Goal: Task Accomplishment & Management: Complete application form

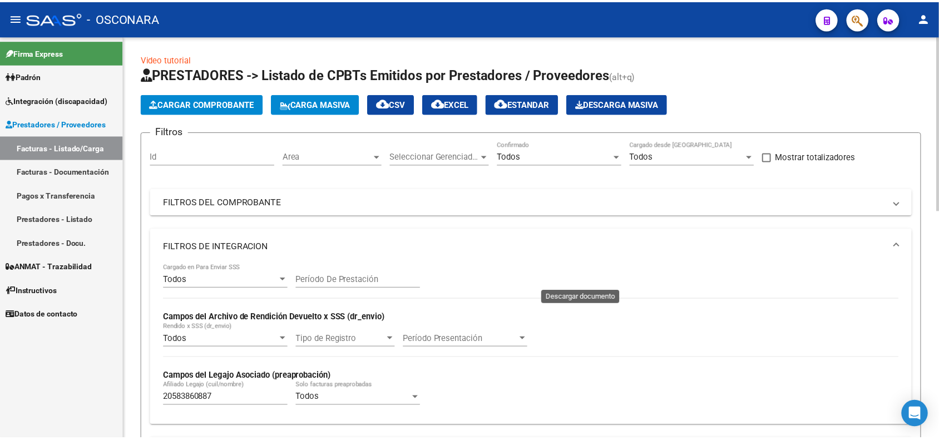
scroll to position [346, 0]
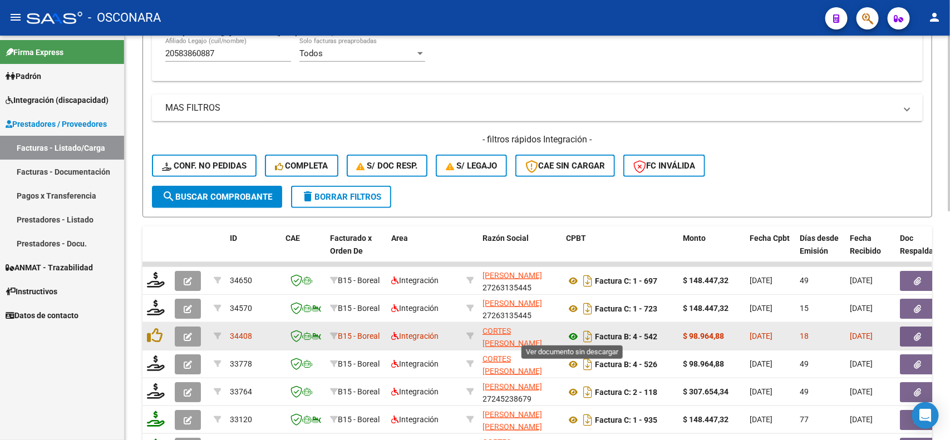
click at [574, 335] on icon at bounding box center [573, 336] width 14 height 13
click at [918, 333] on icon "button" at bounding box center [917, 337] width 7 height 8
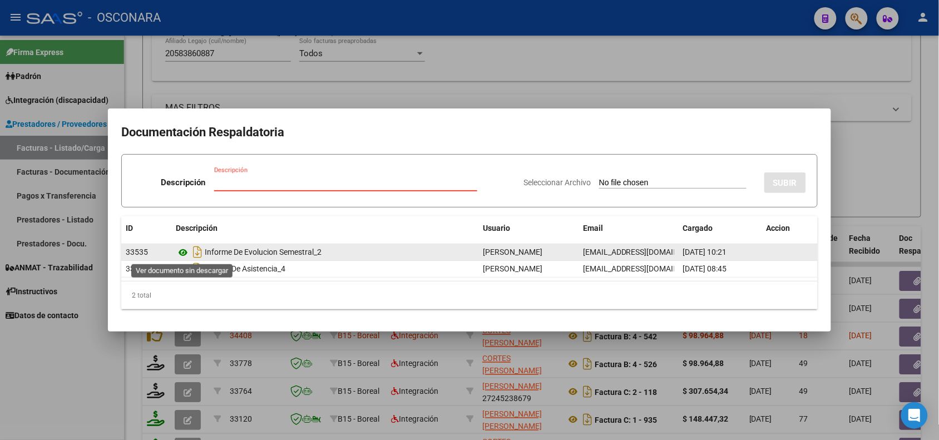
click at [185, 253] on icon at bounding box center [183, 252] width 14 height 13
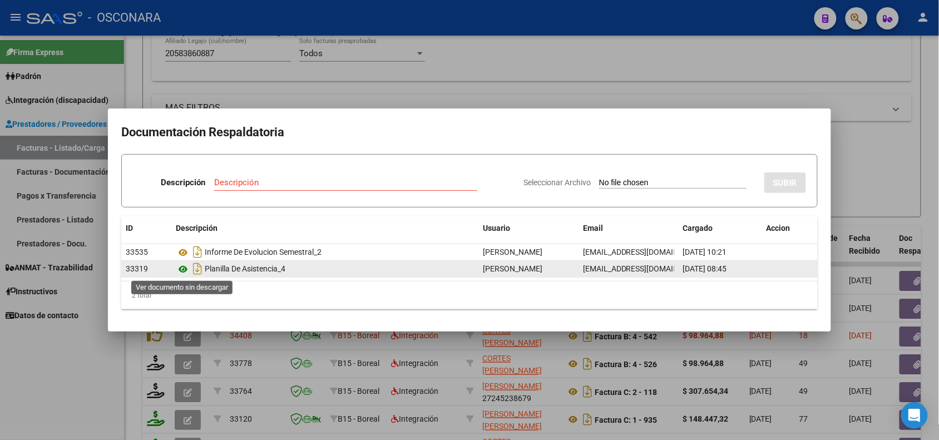
click at [183, 273] on icon at bounding box center [183, 269] width 14 height 13
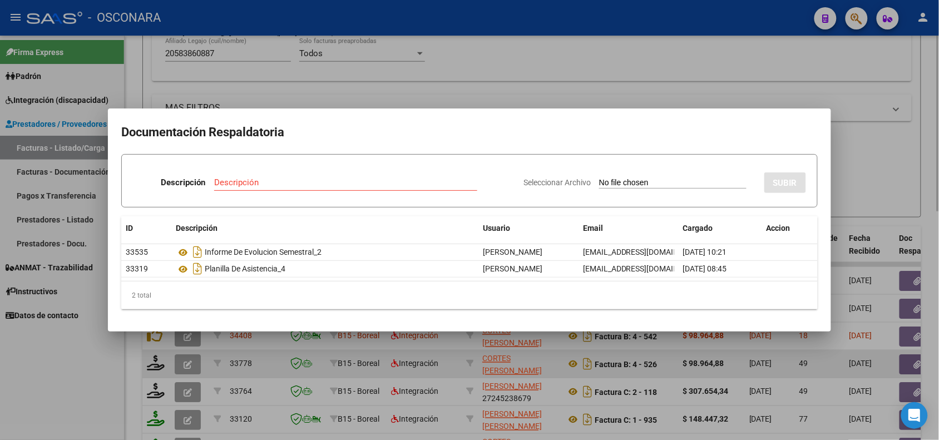
click at [277, 370] on div at bounding box center [469, 220] width 939 height 440
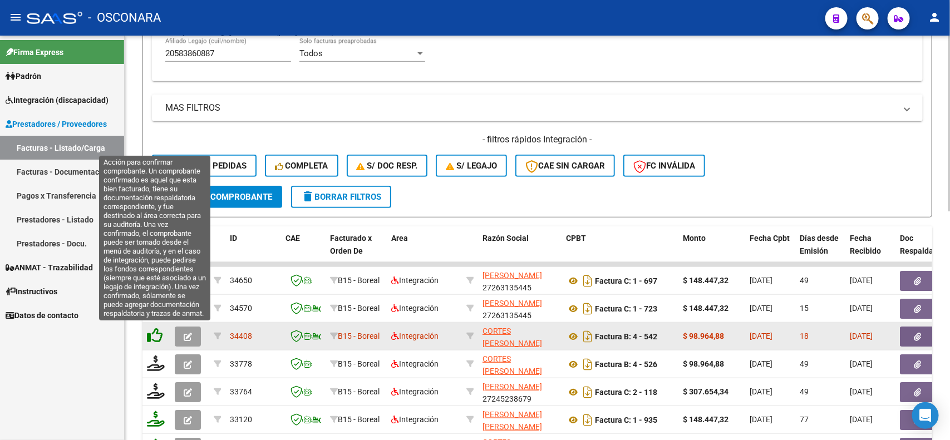
click at [155, 330] on icon at bounding box center [155, 336] width 16 height 16
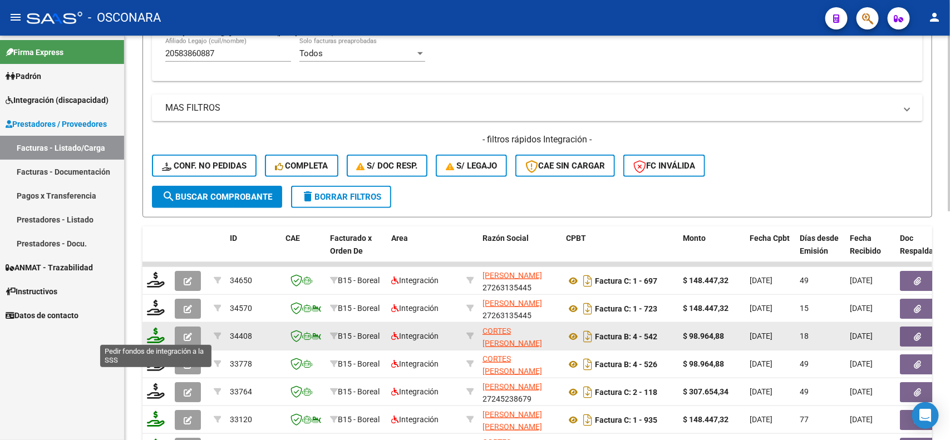
click at [154, 332] on icon at bounding box center [156, 336] width 18 height 16
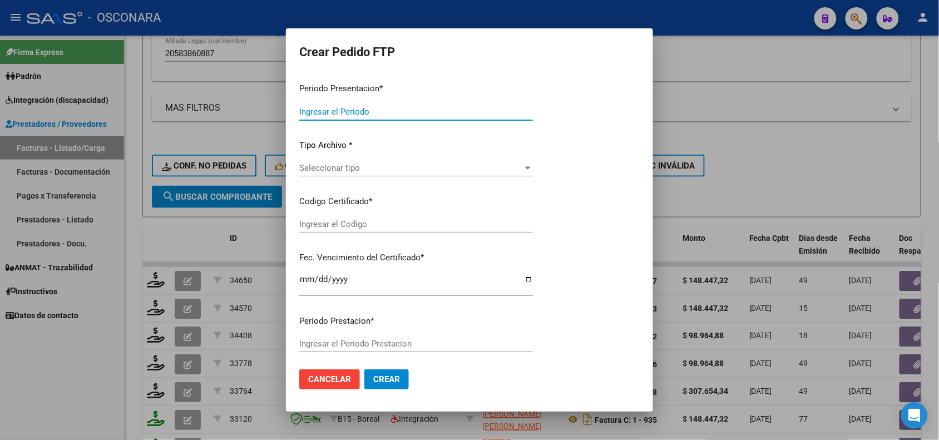
type input "202507"
type input "$ 98.964,88"
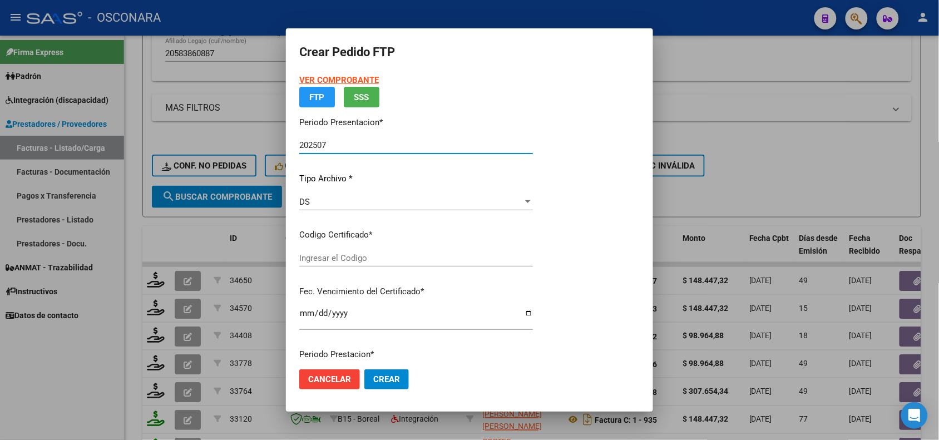
type input "ARG02000583860882023080320280803COR234"
type input "[DATE]"
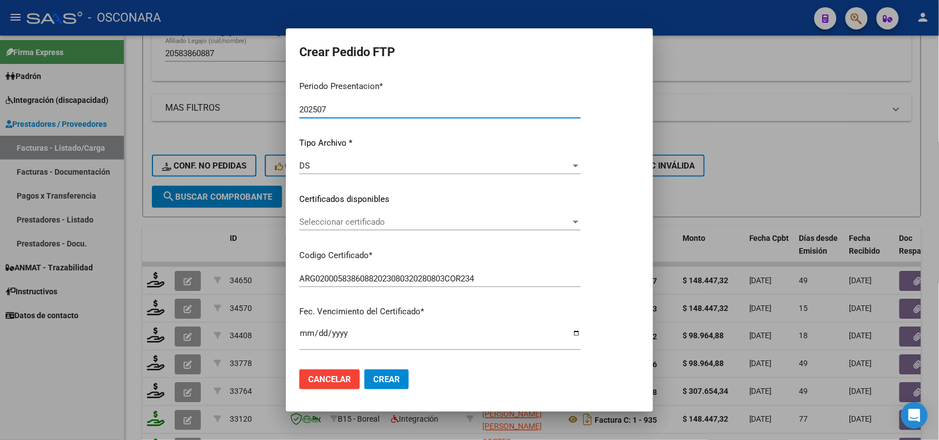
scroll to position [70, 0]
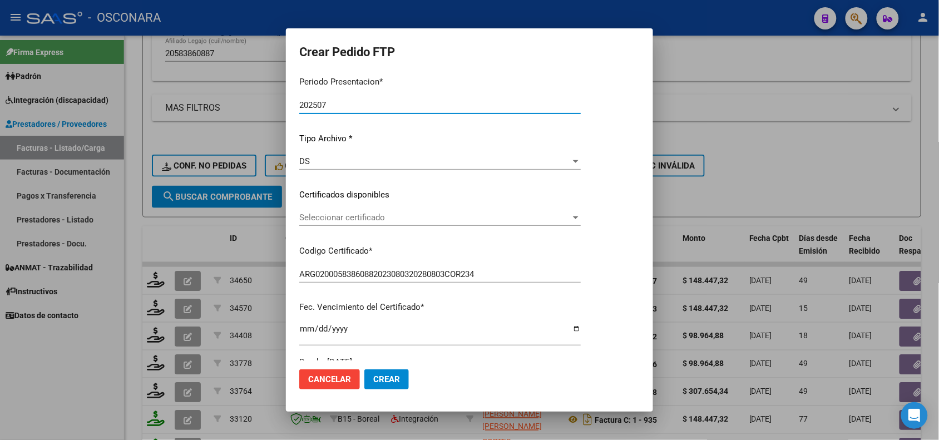
click at [352, 223] on div "Seleccionar certificado Seleccionar certificado" at bounding box center [440, 217] width 282 height 17
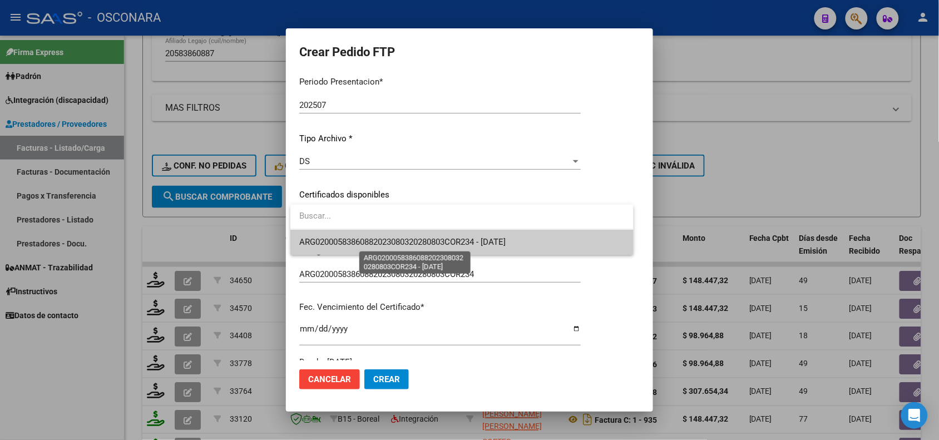
click at [353, 245] on span "ARG02000583860882023080320280803COR234 - [DATE]" at bounding box center [402, 242] width 206 height 10
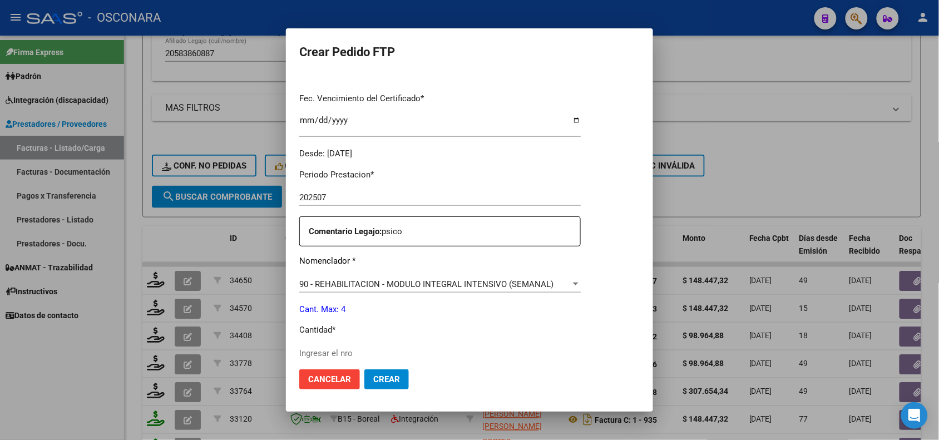
scroll to position [348, 0]
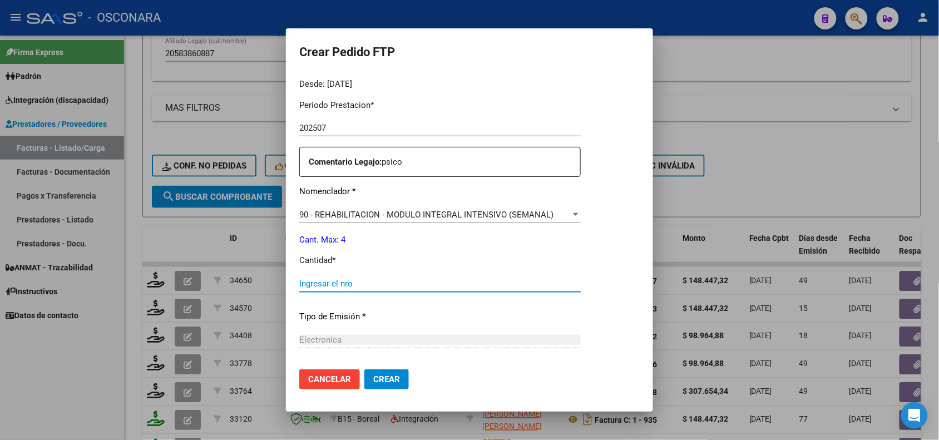
click at [322, 279] on input "Ingresar el nro" at bounding box center [440, 284] width 282 height 10
type input "4"
click at [401, 245] on p "Cant. Max: 4" at bounding box center [440, 240] width 282 height 13
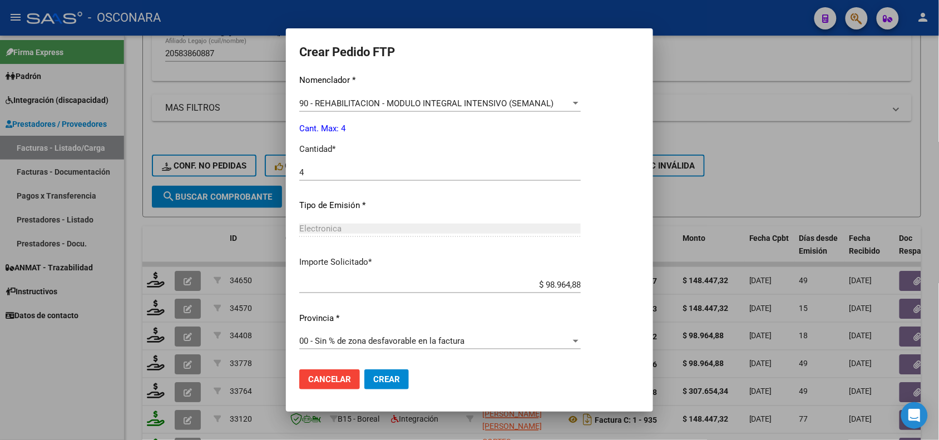
click at [395, 378] on span "Crear" at bounding box center [386, 379] width 27 height 10
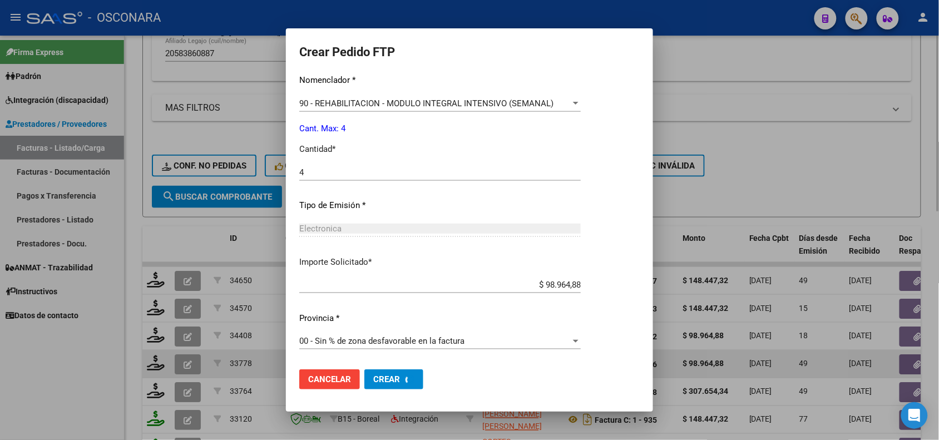
scroll to position [396, 0]
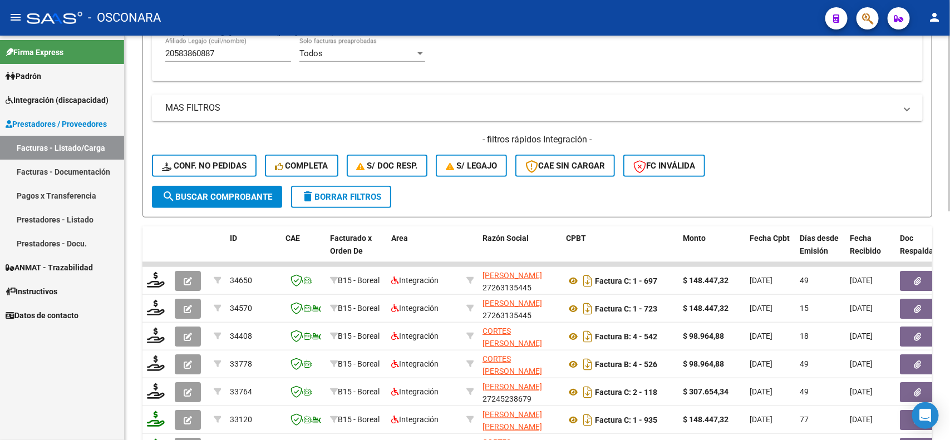
click at [456, 199] on form "Filtros Id Area Area Seleccionar Gerenciador Seleccionar Gerenciador Todos Conf…" at bounding box center [537, 1] width 790 height 431
click at [226, 52] on input "20583860887" at bounding box center [228, 53] width 126 height 10
paste input "30777686"
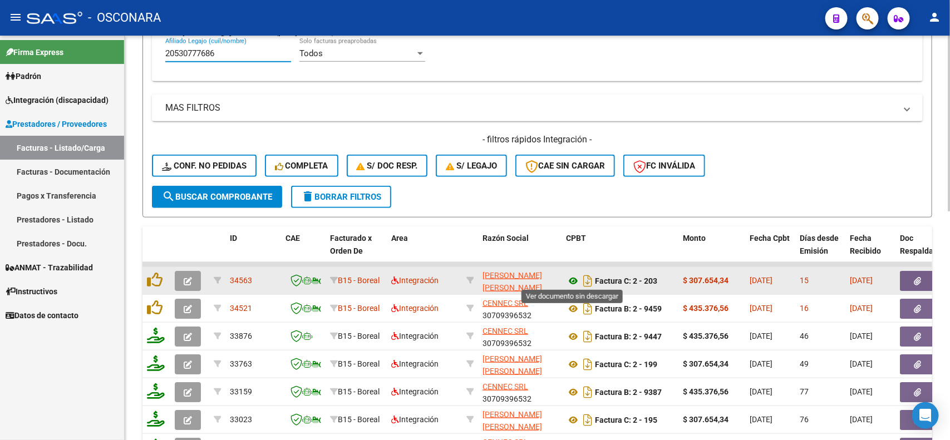
type input "20530777686"
click at [571, 281] on icon at bounding box center [573, 280] width 14 height 13
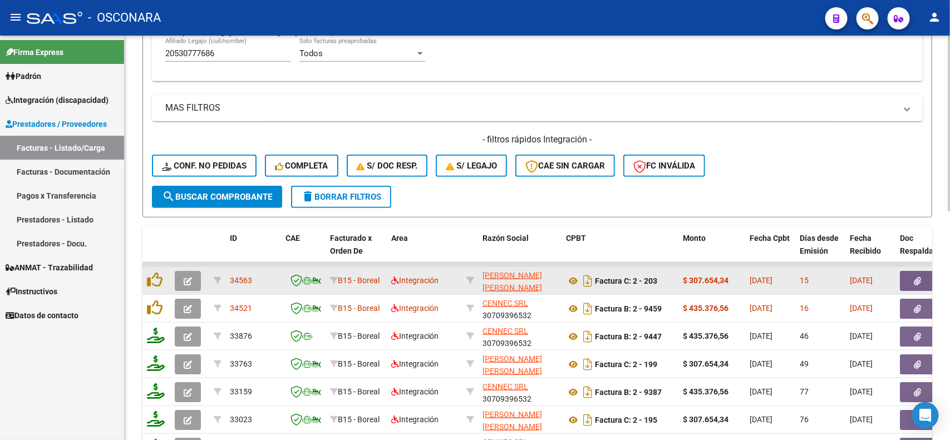
click at [921, 277] on button "button" at bounding box center [918, 281] width 36 height 20
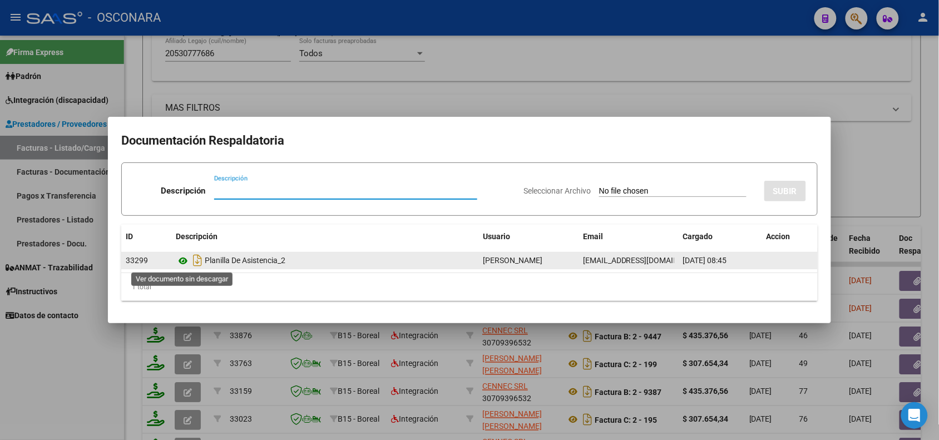
click at [181, 263] on icon at bounding box center [183, 260] width 14 height 13
